Goal: Task Accomplishment & Management: Complete application form

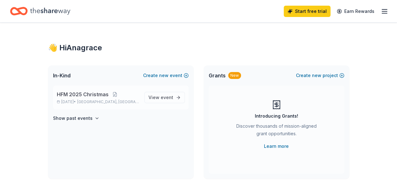
click at [96, 96] on span "HFM 2025 Christmas" at bounding box center [83, 94] width 52 height 8
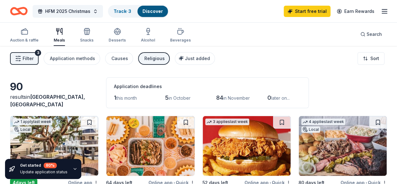
click at [159, 59] on div "Religious" at bounding box center [154, 59] width 20 height 8
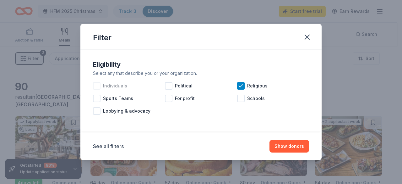
click at [97, 81] on div "Individuals" at bounding box center [129, 85] width 72 height 13
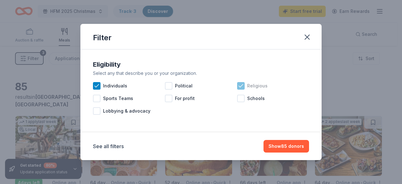
click at [240, 85] on icon at bounding box center [241, 86] width 6 height 6
drag, startPoint x: 286, startPoint y: 148, endPoint x: 278, endPoint y: 145, distance: 8.6
click at [286, 148] on button "Show 85 donors" at bounding box center [286, 146] width 46 height 13
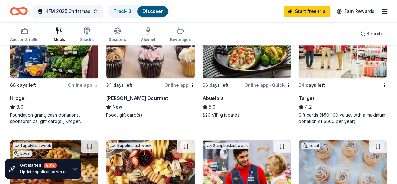
scroll to position [419, 0]
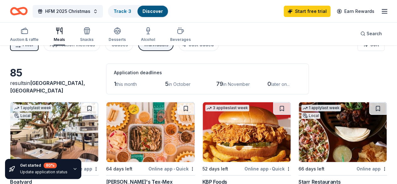
scroll to position [0, 0]
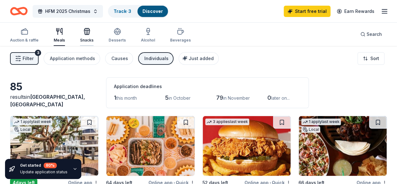
click at [94, 38] on div "Snacks" at bounding box center [87, 40] width 14 height 5
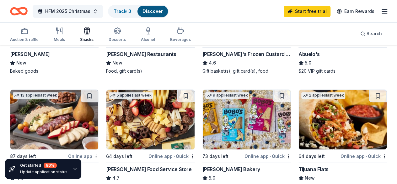
scroll to position [157, 0]
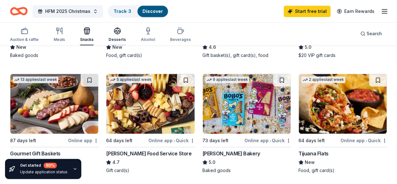
click at [125, 37] on div "Desserts" at bounding box center [117, 34] width 17 height 15
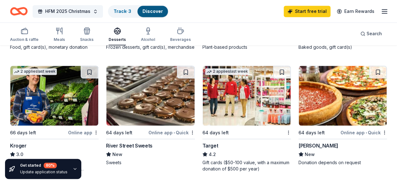
scroll to position [523, 0]
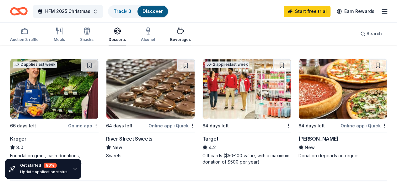
click at [183, 32] on icon "button" at bounding box center [181, 31] width 8 height 8
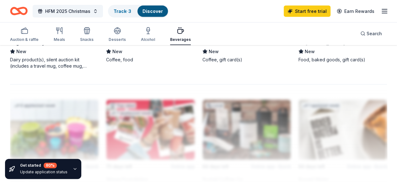
scroll to position [668, 0]
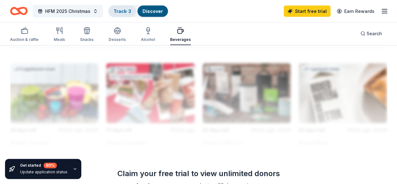
click at [122, 10] on link "Track · 3" at bounding box center [123, 10] width 18 height 5
click at [131, 10] on link "Track · 3" at bounding box center [123, 10] width 18 height 5
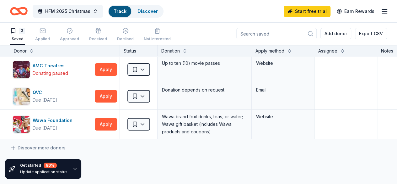
click at [124, 10] on link "Track" at bounding box center [120, 10] width 13 height 5
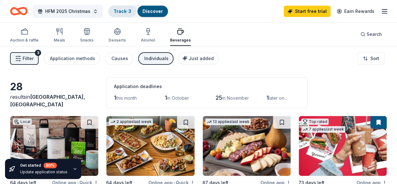
click at [125, 14] on div "Track · 3" at bounding box center [123, 11] width 28 height 11
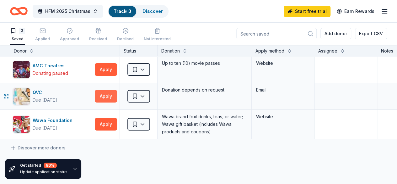
click at [106, 96] on button "Apply" at bounding box center [106, 96] width 22 height 13
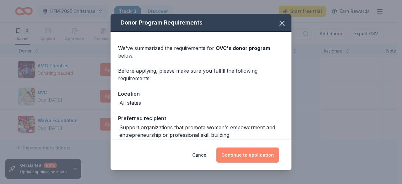
click at [245, 153] on button "Continue to application" at bounding box center [247, 154] width 62 height 15
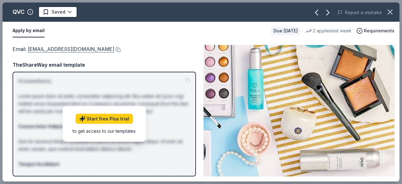
click at [75, 49] on link "[EMAIL_ADDRESS][DOMAIN_NAME]" at bounding box center [71, 49] width 87 height 8
click at [114, 51] on button at bounding box center [117, 49] width 6 height 5
click at [389, 10] on icon "button" at bounding box center [390, 12] width 9 height 9
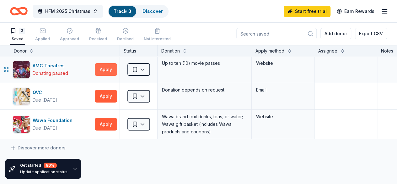
click at [111, 70] on button "Apply" at bounding box center [106, 69] width 22 height 13
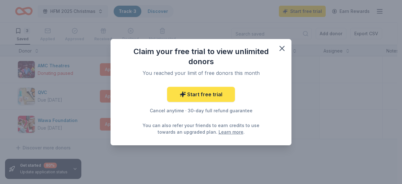
click at [201, 99] on link "Start free trial" at bounding box center [201, 94] width 68 height 15
click at [202, 94] on link "Start free trial" at bounding box center [201, 94] width 68 height 15
click at [192, 94] on link "Start free trial" at bounding box center [201, 94] width 68 height 15
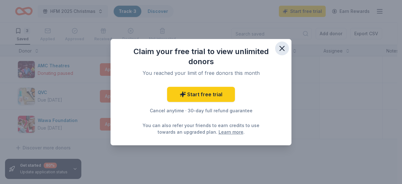
click at [281, 45] on icon "button" at bounding box center [282, 48] width 9 height 9
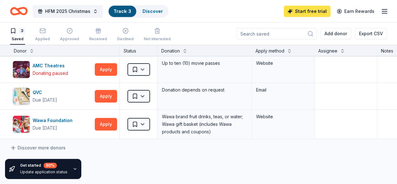
click at [302, 12] on link "Start free trial" at bounding box center [307, 11] width 47 height 11
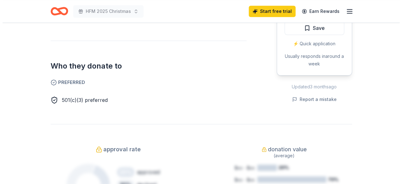
scroll to position [157, 0]
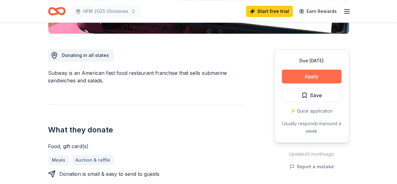
click at [318, 76] on button "Apply" at bounding box center [312, 76] width 60 height 14
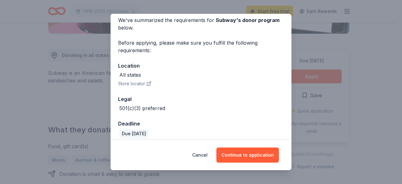
scroll to position [33, 0]
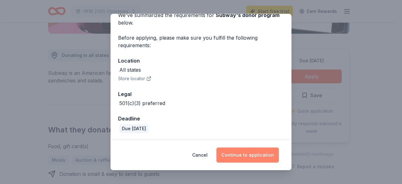
click at [235, 158] on button "Continue to application" at bounding box center [247, 154] width 62 height 15
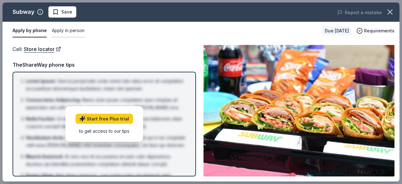
click at [74, 30] on button "Apply in person" at bounding box center [68, 30] width 33 height 13
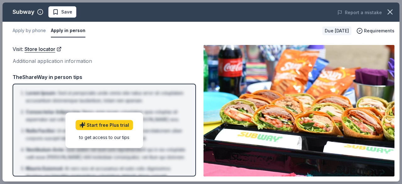
click at [187, 38] on div "Apply by phone Apply in person Due in 64 days Requirements" at bounding box center [201, 31] width 397 height 18
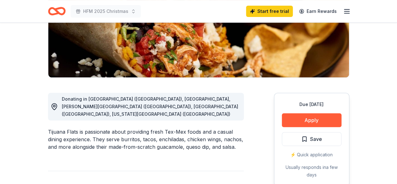
scroll to position [105, 0]
